Goal: Information Seeking & Learning: Learn about a topic

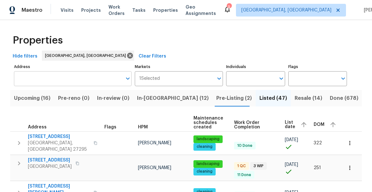
click at [58, 74] on input "Address" at bounding box center [68, 78] width 108 height 15
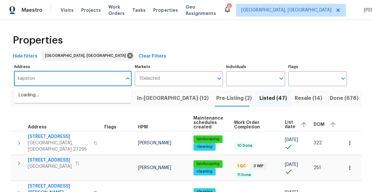
type input "kapstone"
click at [57, 95] on li "[STREET_ADDRESS]" at bounding box center [73, 95] width 118 height 10
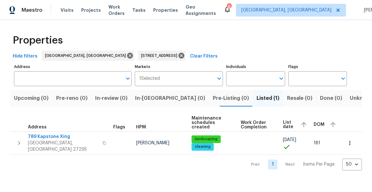
type input "[STREET_ADDRESS]"
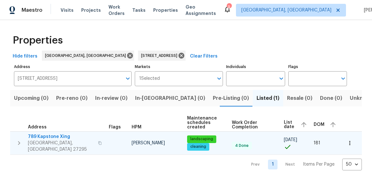
click at [37, 137] on span "789 Kapstone Xing" at bounding box center [61, 136] width 66 height 6
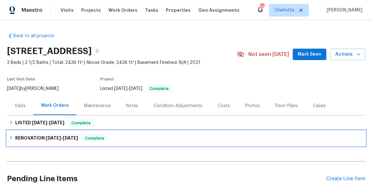
click at [18, 139] on h6 "RENOVATION 3/3/25 - 3/4/25" at bounding box center [46, 138] width 63 height 8
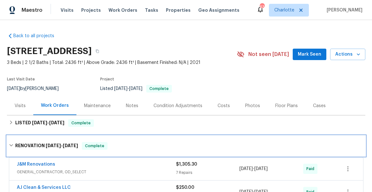
scroll to position [34, 0]
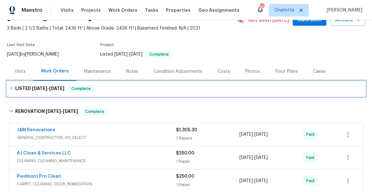
click at [26, 88] on h6 "LISTED 3/6/25 - 3/7/25" at bounding box center [39, 89] width 49 height 8
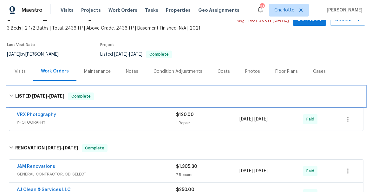
click at [10, 94] on icon at bounding box center [11, 95] width 4 height 4
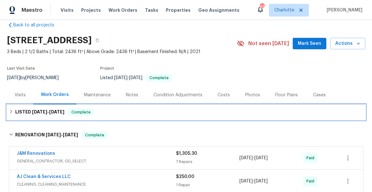
scroll to position [6, 0]
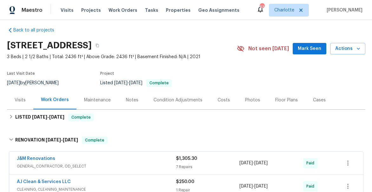
click at [219, 99] on div "Costs" at bounding box center [224, 100] width 12 height 6
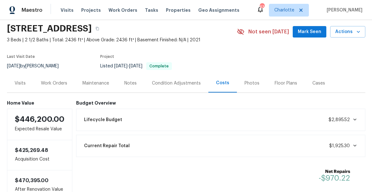
scroll to position [19, 0]
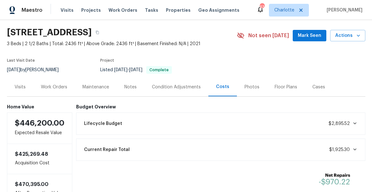
click at [18, 87] on div "Visits" at bounding box center [20, 87] width 11 height 6
